Goal: Check status: Check status

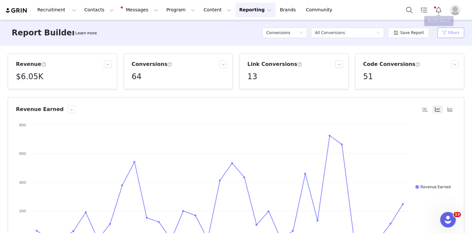
scroll to position [117, 0]
click at [446, 31] on button "Filters" at bounding box center [450, 33] width 27 height 10
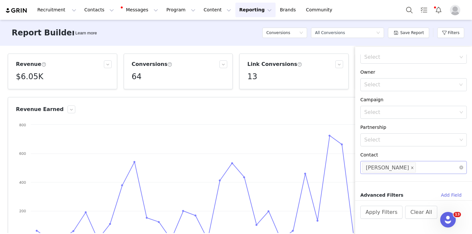
click at [410, 169] on icon "icon: close" at bounding box center [411, 167] width 3 height 3
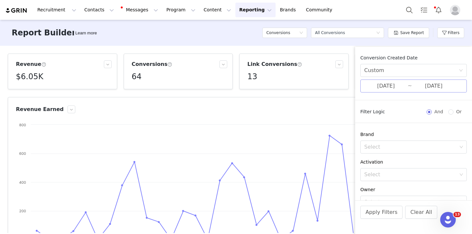
click at [383, 86] on input "[DATE]" at bounding box center [385, 86] width 43 height 8
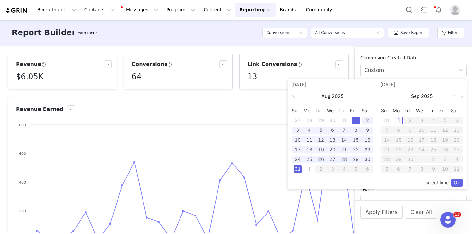
click at [398, 120] on div "1" at bounding box center [399, 120] width 8 height 8
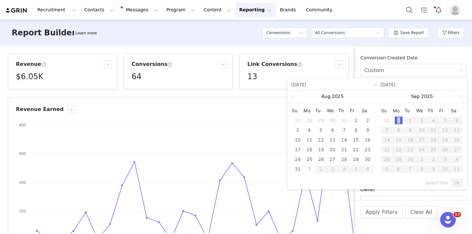
click at [398, 120] on div "1" at bounding box center [399, 120] width 8 height 8
type input "[DATE]"
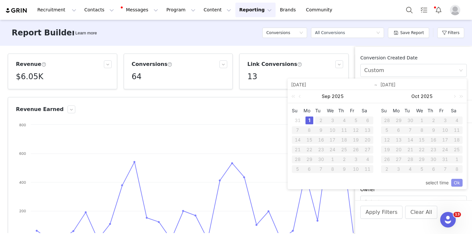
click at [455, 182] on link "Ok" at bounding box center [456, 183] width 11 height 8
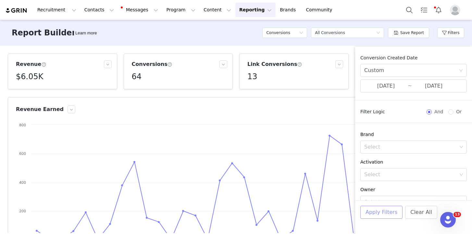
click at [383, 211] on button "Apply Filters" at bounding box center [381, 212] width 42 height 13
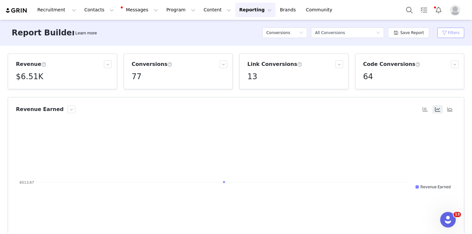
click at [450, 35] on button "Filters" at bounding box center [450, 33] width 27 height 10
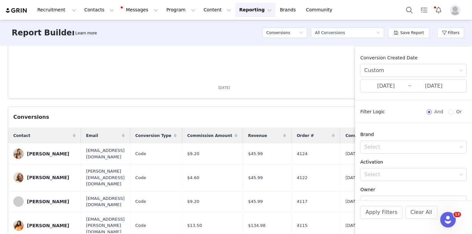
click at [271, 79] on rect at bounding box center [236, 30] width 440 height 130
click at [252, 61] on rect at bounding box center [236, 30] width 440 height 130
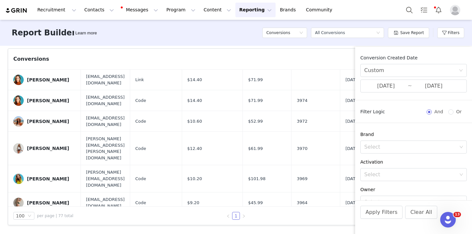
scroll to position [1478, 0]
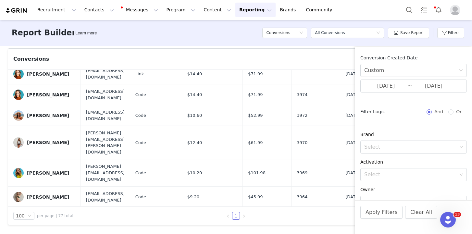
click at [196, 45] on div "Report Builder Learn more Conversions Select a report All Conversions Save Repo…" at bounding box center [236, 33] width 472 height 26
